Goal: Information Seeking & Learning: Learn about a topic

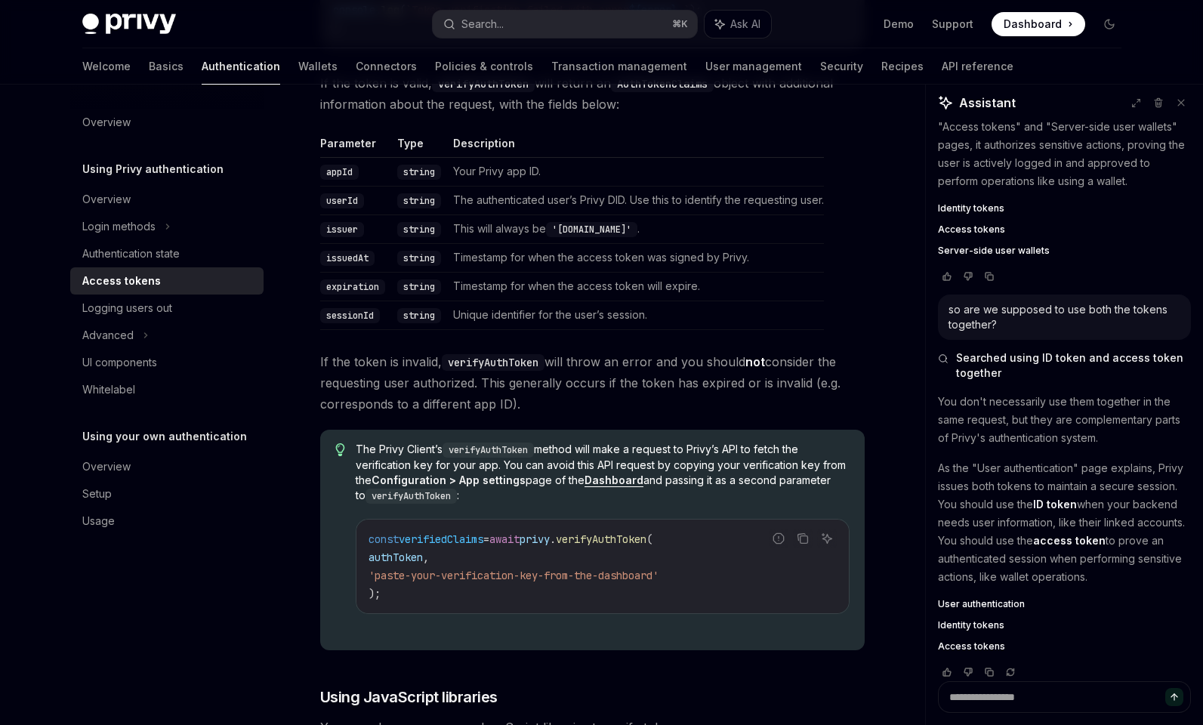
scroll to position [2654, 0]
click at [705, 73] on link "User management" at bounding box center [753, 66] width 97 height 36
type textarea "*"
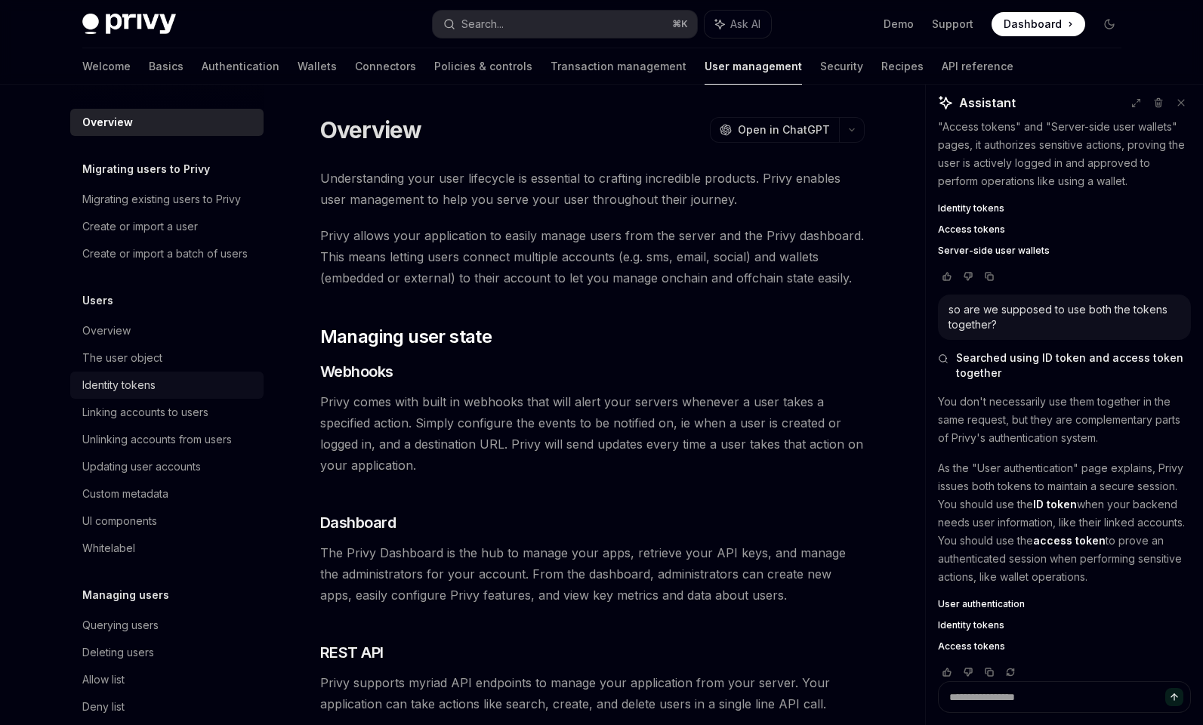
click at [181, 391] on div "Identity tokens" at bounding box center [168, 385] width 172 height 18
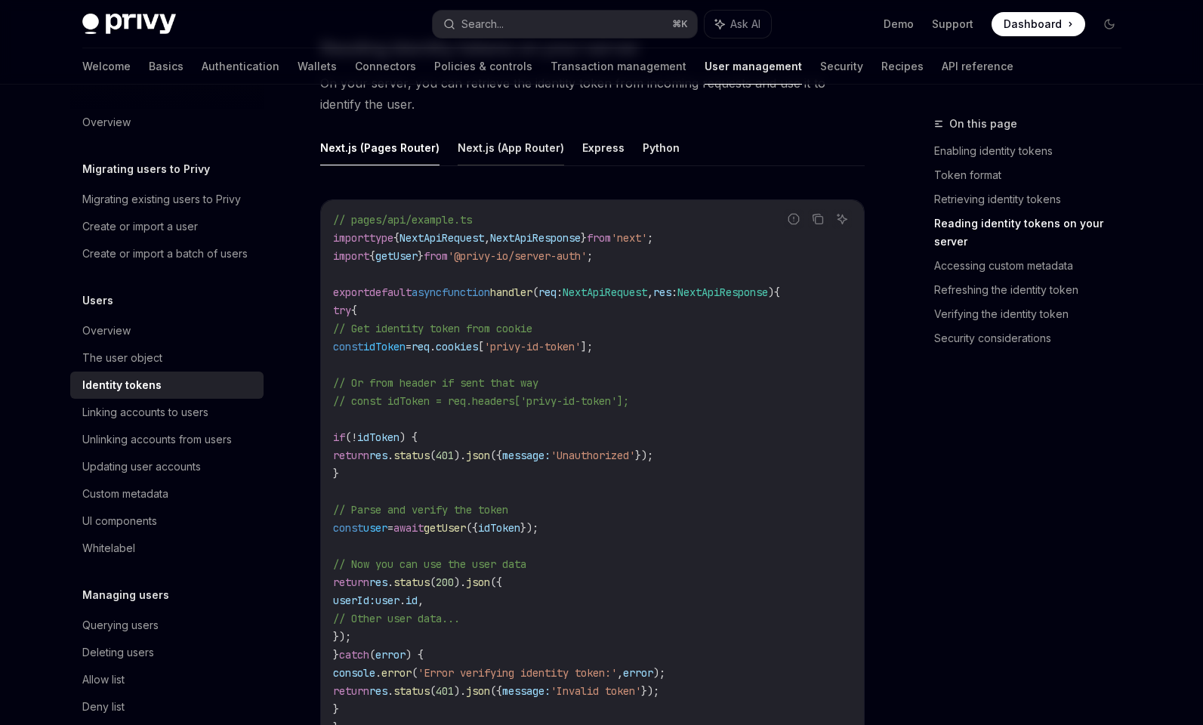
scroll to position [2077, 0]
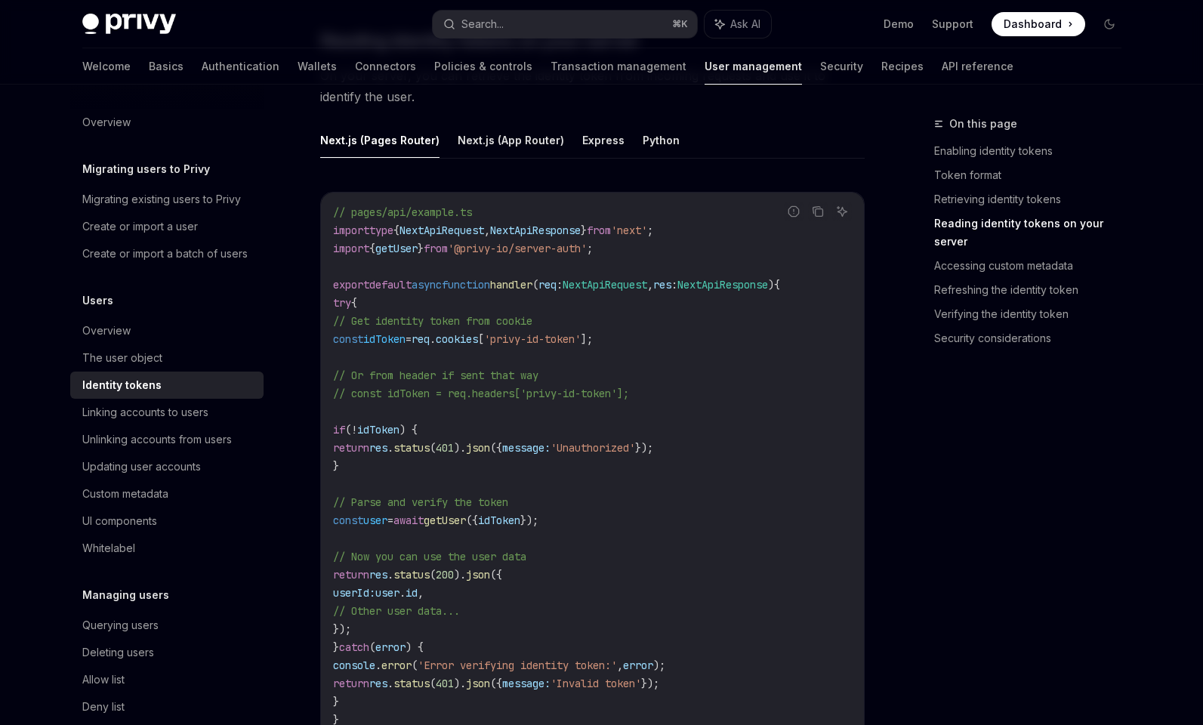
drag, startPoint x: 486, startPoint y: 246, endPoint x: 631, endPoint y: 249, distance: 145.1
click at [593, 249] on span "import { getUser } from '@privy-io/server-auth' ;" at bounding box center [463, 249] width 260 height 14
copy span "'@privy-io/server-auth'"
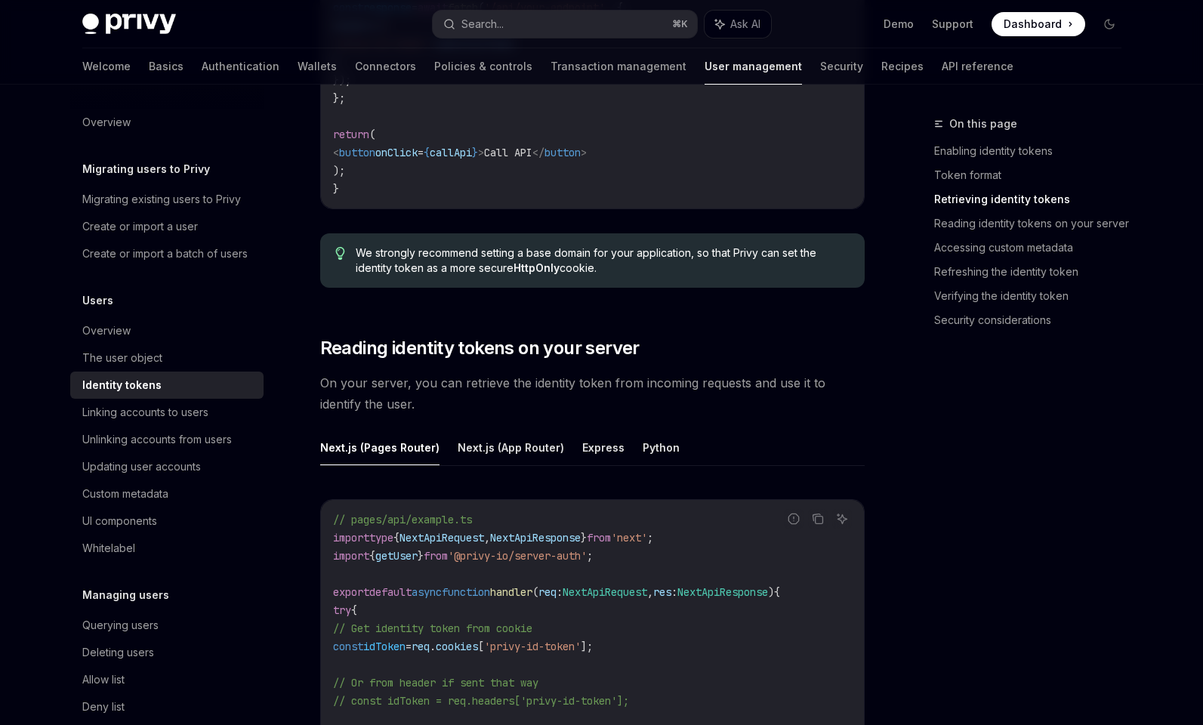
scroll to position [1746, 0]
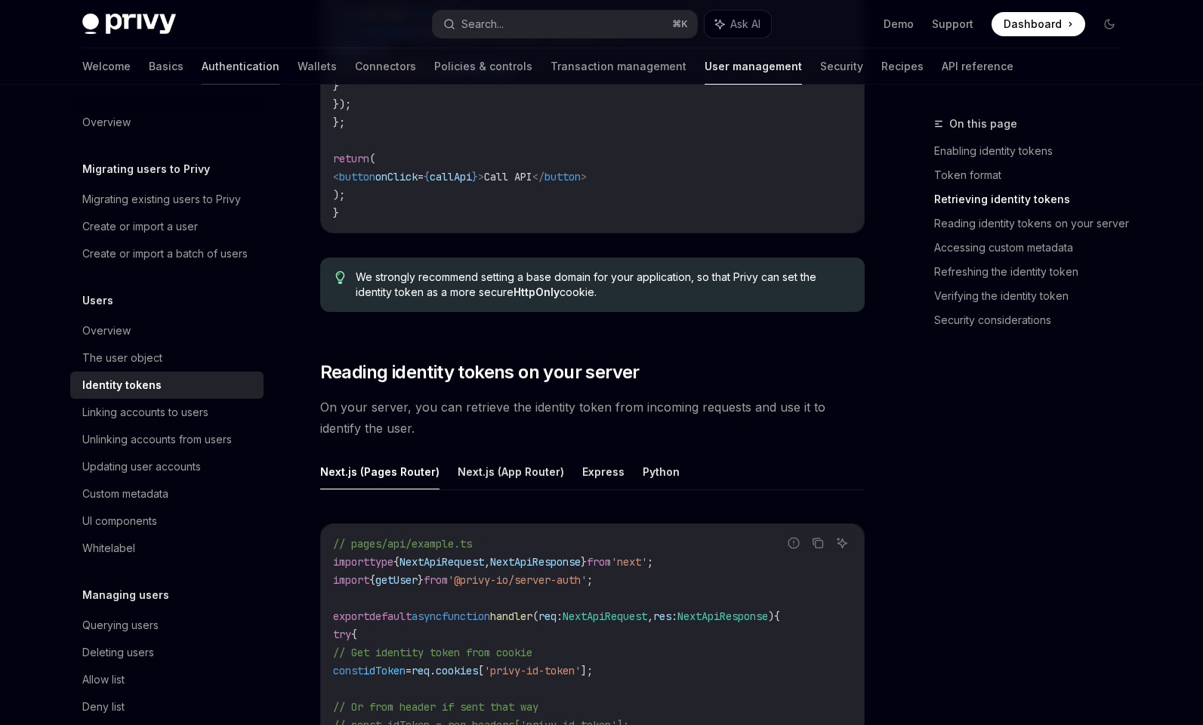
click at [202, 76] on link "Authentication" at bounding box center [241, 66] width 78 height 36
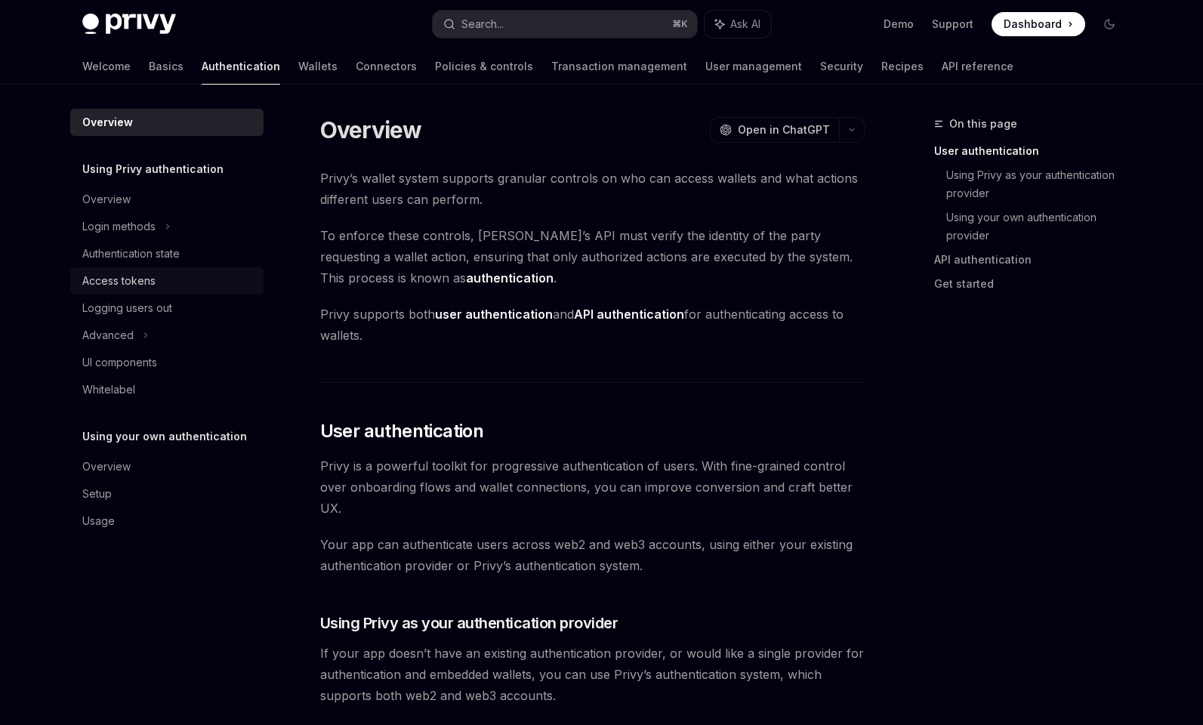
click at [143, 286] on div "Access tokens" at bounding box center [118, 281] width 73 height 18
type textarea "*"
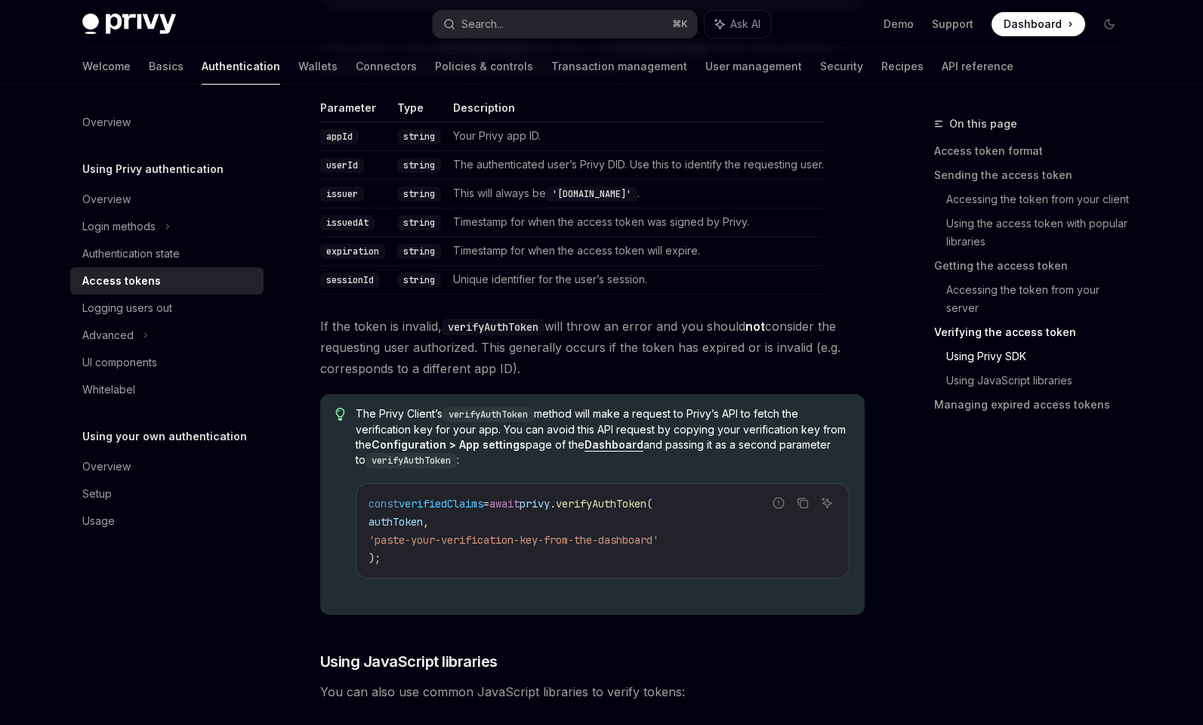
scroll to position [2721, 0]
